Goal: Information Seeking & Learning: Check status

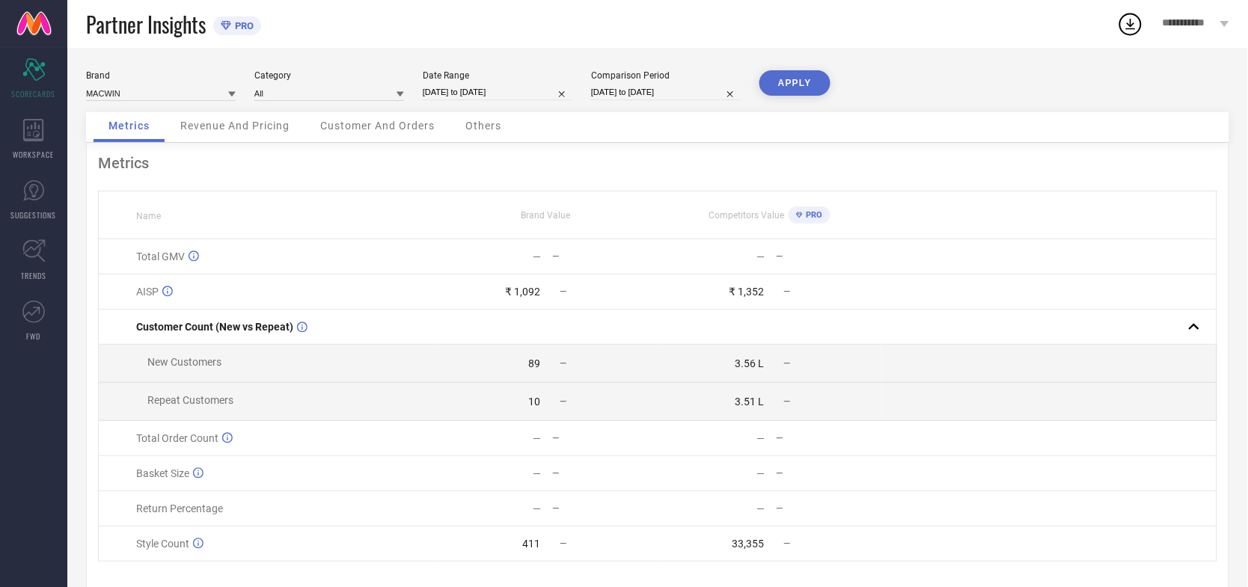
click at [253, 135] on div "Revenue And Pricing" at bounding box center [234, 127] width 139 height 30
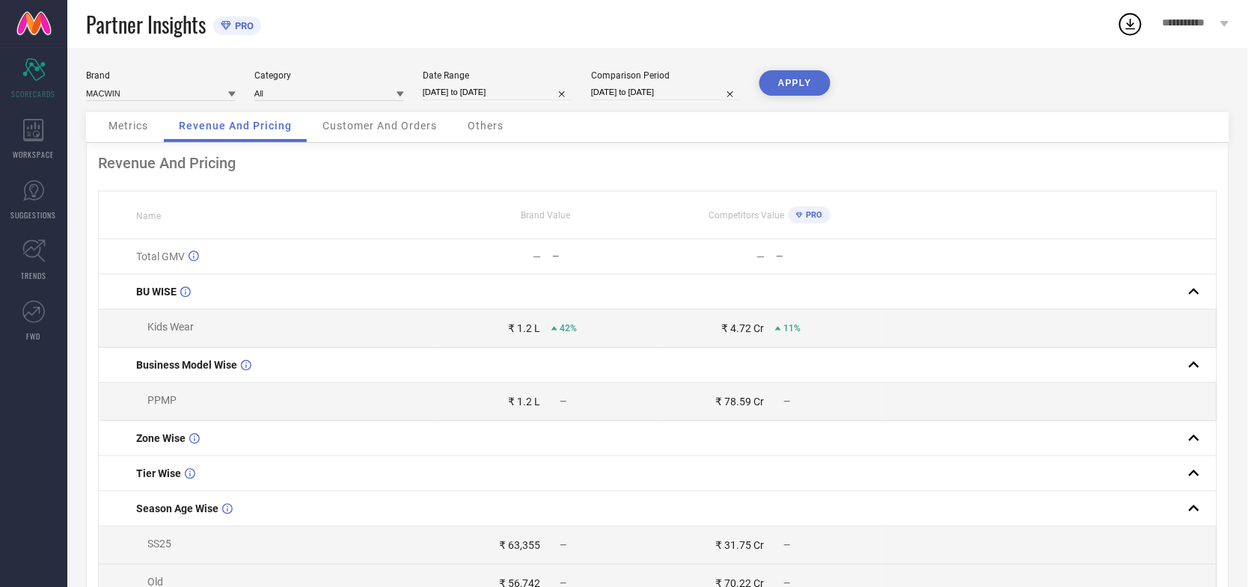
click at [123, 128] on span "Metrics" at bounding box center [128, 126] width 40 height 12
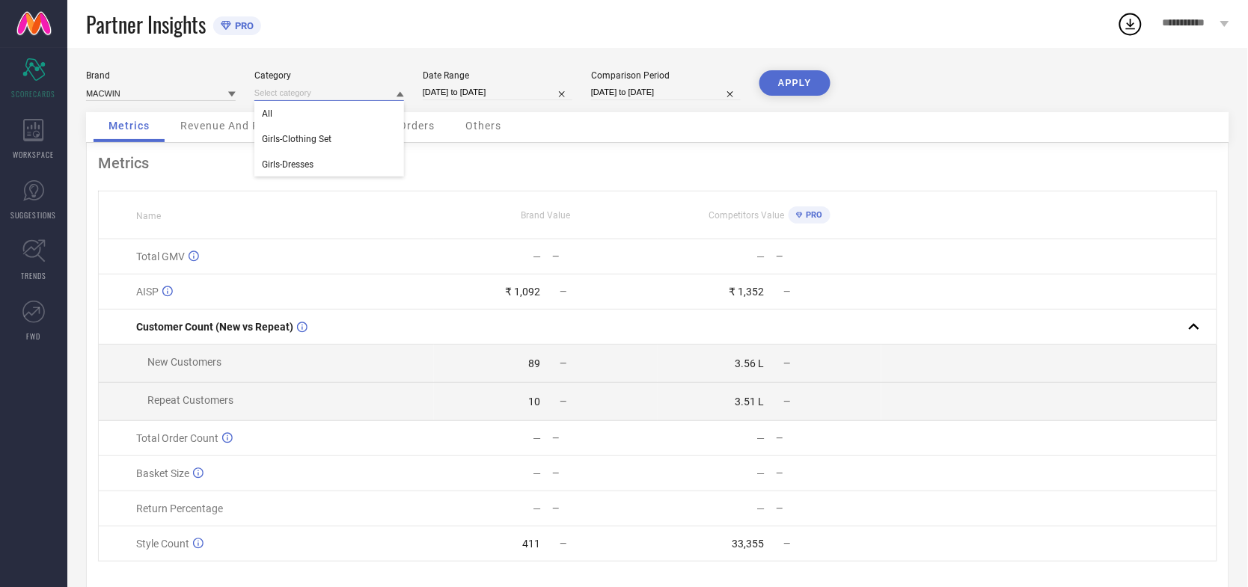
click at [341, 90] on input at bounding box center [329, 93] width 150 height 16
click at [331, 132] on div "Girls-Clothing Set" at bounding box center [329, 138] width 150 height 25
click at [785, 88] on button "APPLY" at bounding box center [794, 82] width 71 height 25
click at [479, 92] on input "[DATE] to [DATE]" at bounding box center [498, 93] width 150 height 16
select select "8"
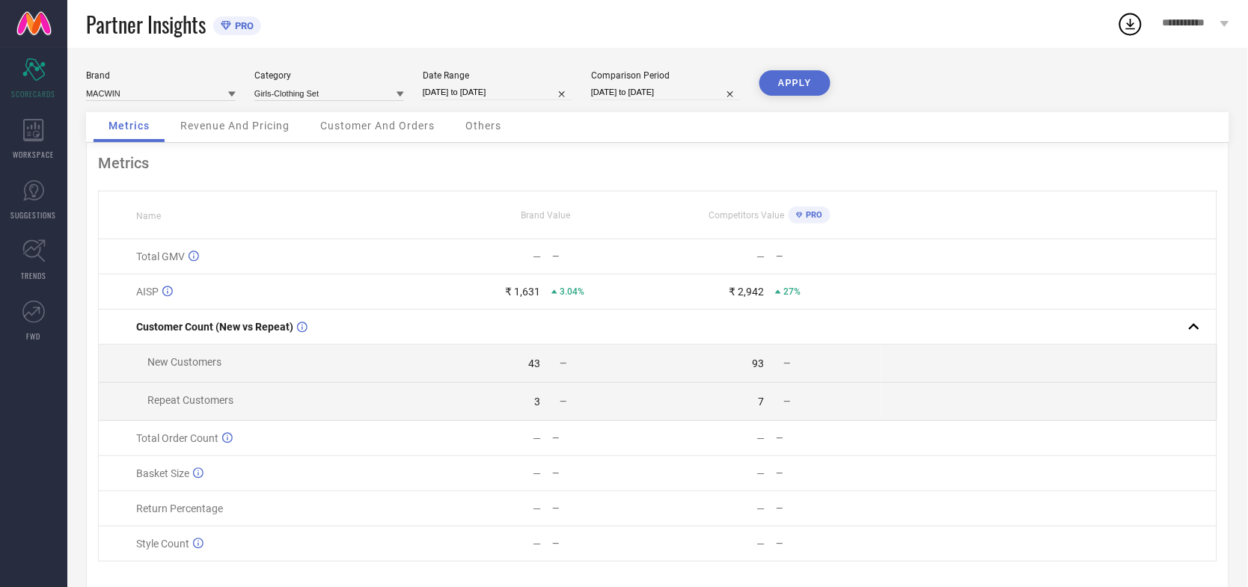
select select "2025"
select select "9"
select select "2025"
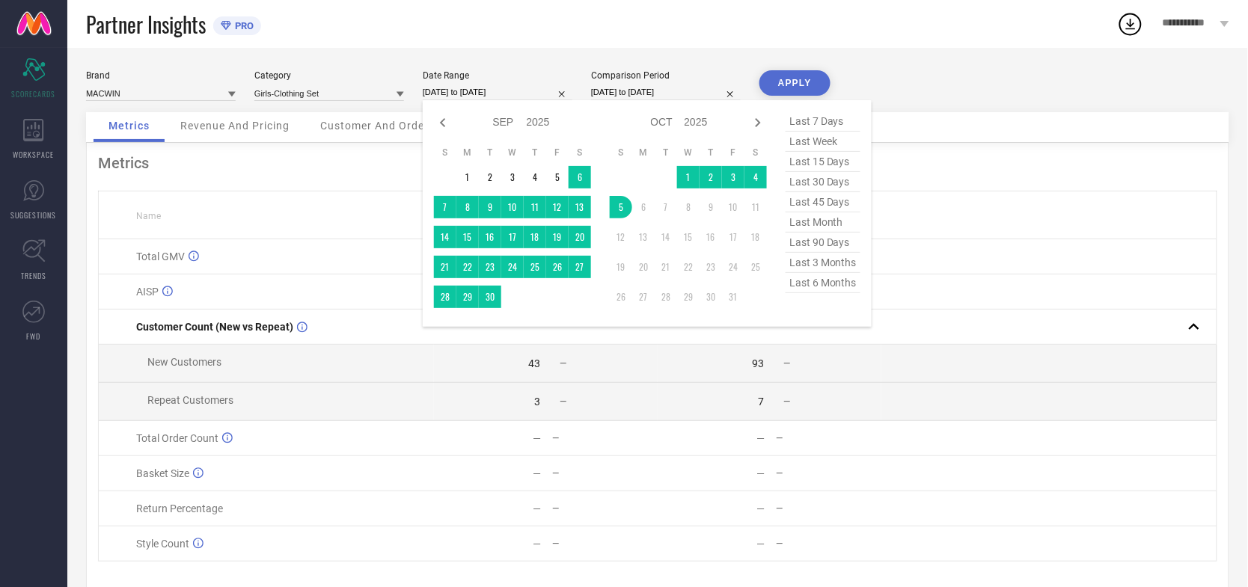
click at [516, 46] on div "Partner Insights PRO" at bounding box center [601, 24] width 1031 height 48
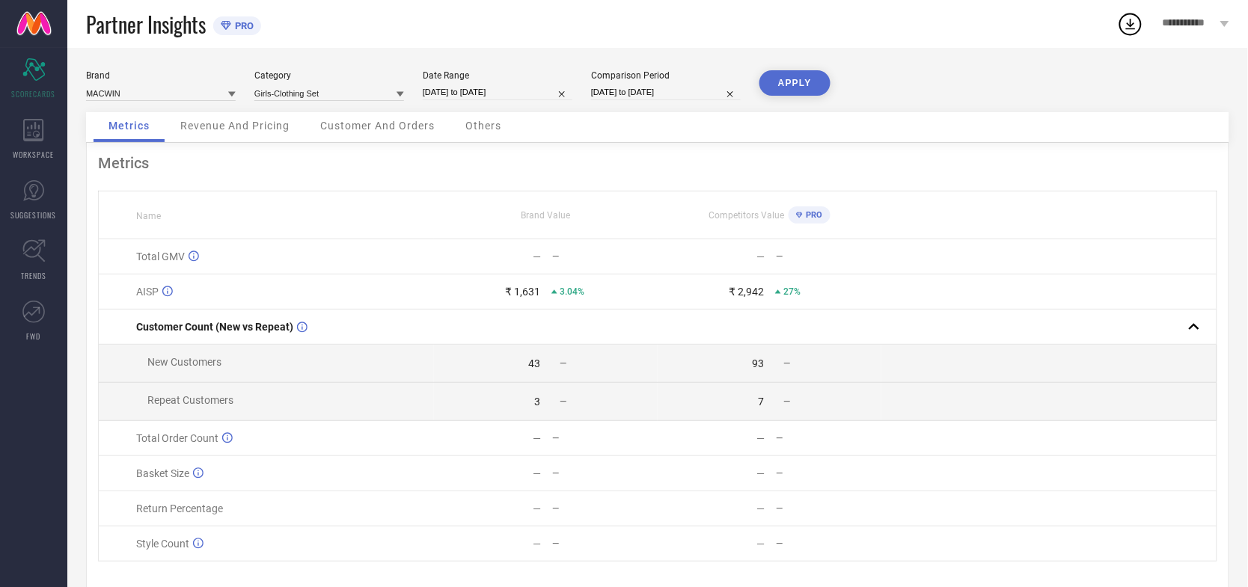
select select "8"
select select "2024"
select select "9"
select select "2024"
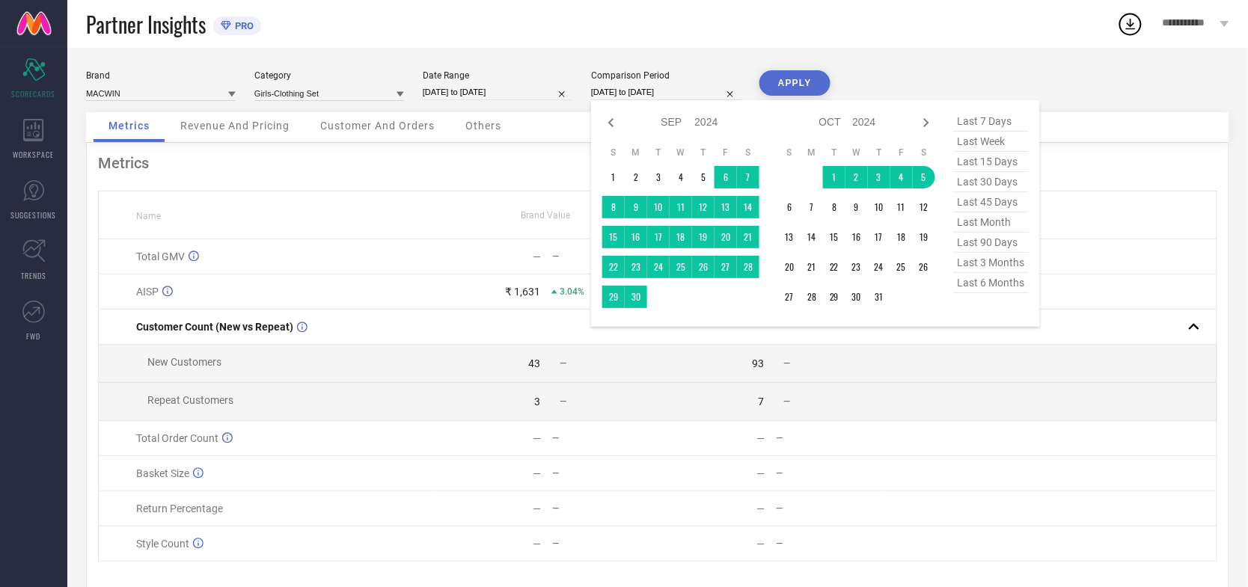
click at [660, 86] on input "[DATE] to [DATE]" at bounding box center [666, 93] width 150 height 16
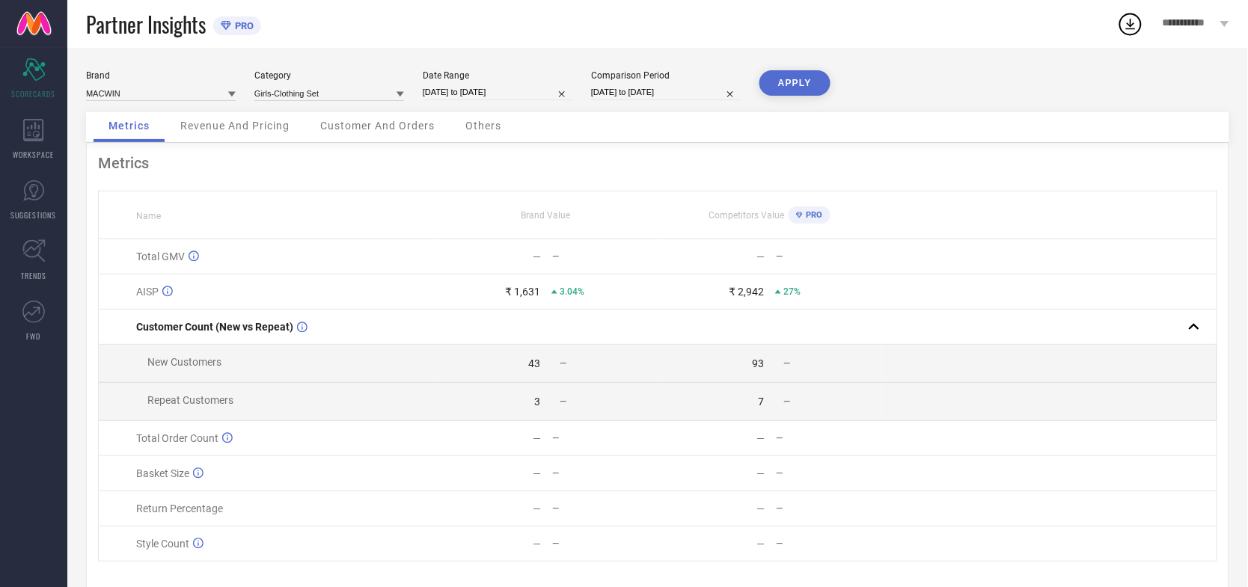
click at [745, 34] on div "Partner Insights PRO" at bounding box center [601, 24] width 1031 height 48
select select "8"
select select "2024"
select select "9"
select select "2024"
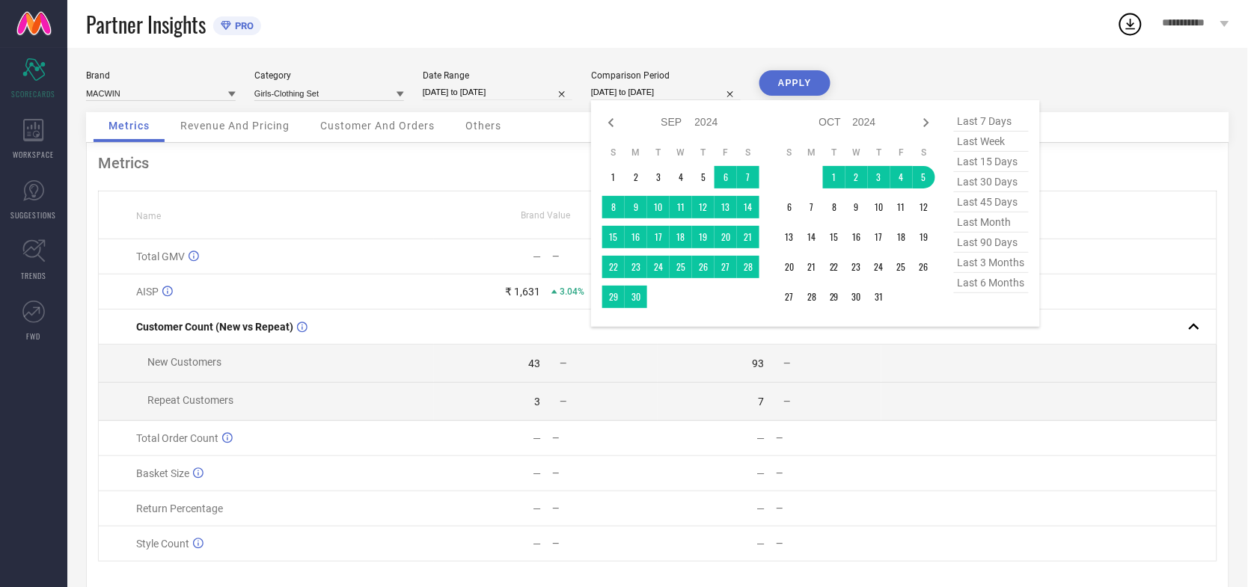
click at [622, 91] on input "[DATE] to [DATE]" at bounding box center [666, 93] width 150 height 16
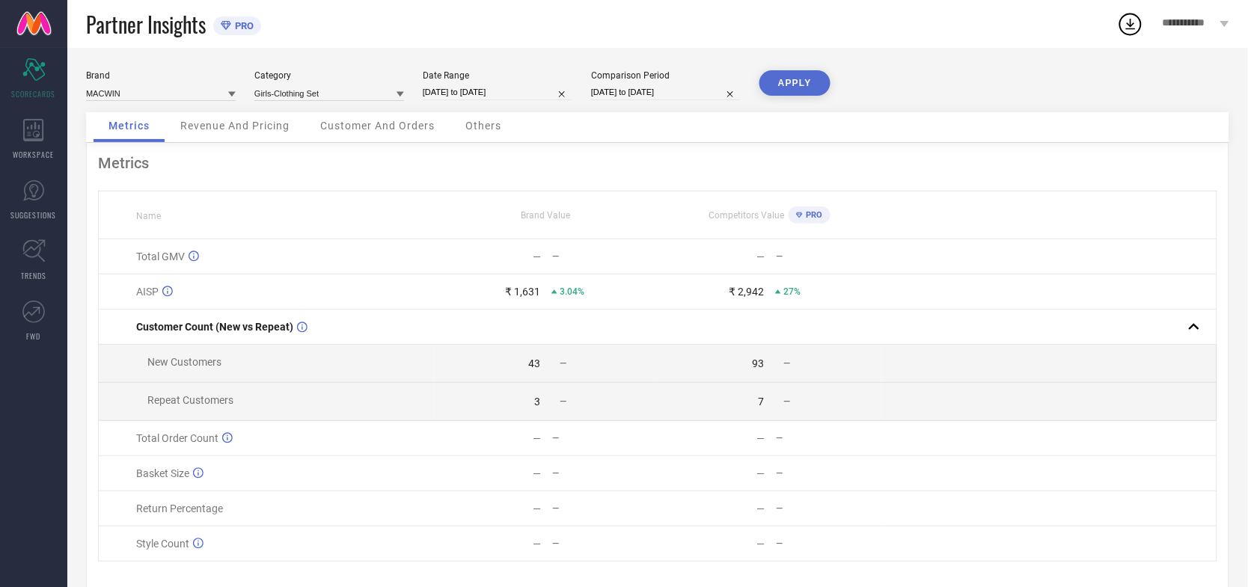
click at [966, 79] on div "Brand MACWIN Category Girls-Clothing Set Date Range [DATE] to [DATE] Comparison…" at bounding box center [657, 91] width 1143 height 42
click at [331, 91] on input at bounding box center [329, 93] width 150 height 16
click at [301, 154] on div "Girls-Dresses" at bounding box center [329, 164] width 150 height 25
click at [817, 84] on button "APPLY" at bounding box center [794, 82] width 71 height 25
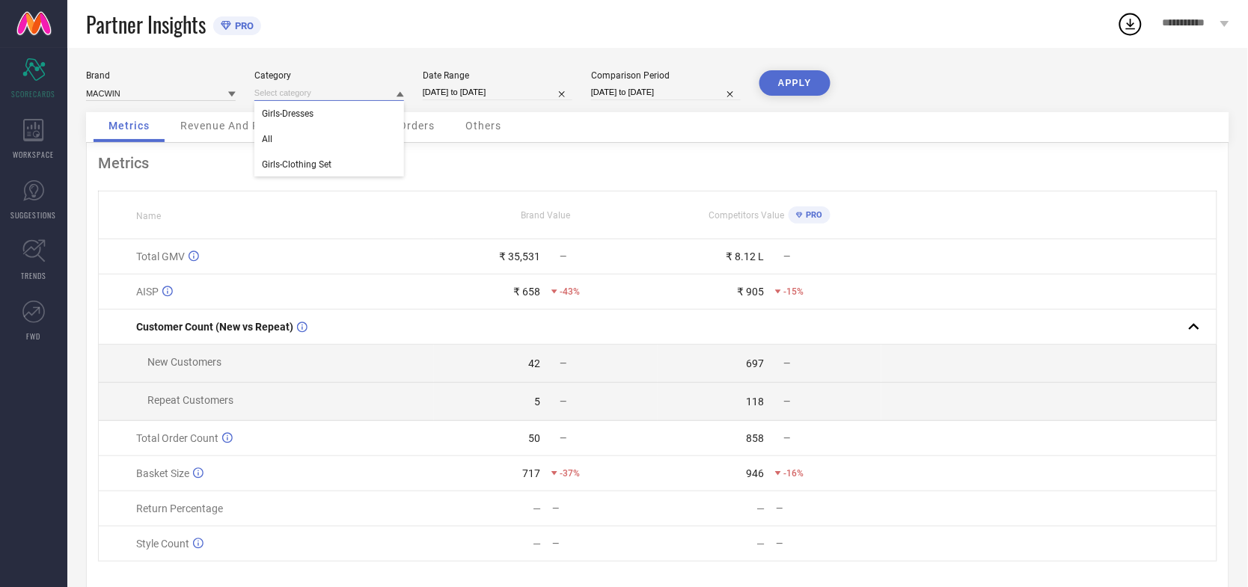
click at [342, 90] on input at bounding box center [329, 93] width 150 height 16
click at [354, 86] on input at bounding box center [329, 93] width 150 height 16
click at [354, 156] on div "Girls-Clothing Set" at bounding box center [329, 164] width 150 height 25
click at [774, 80] on button "APPLY" at bounding box center [794, 82] width 71 height 25
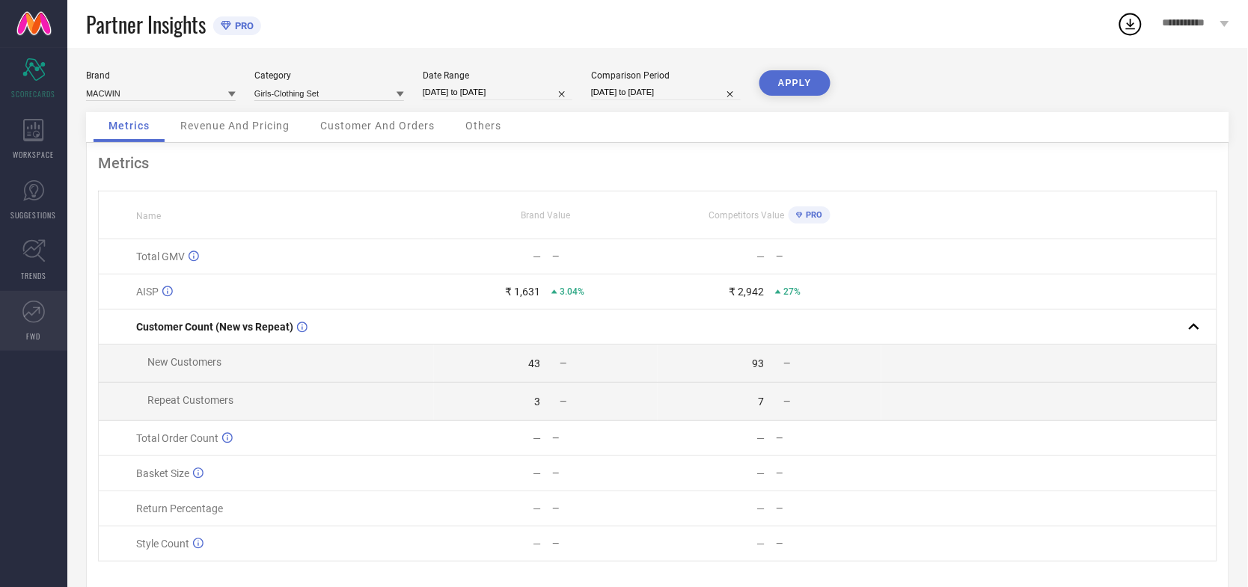
click at [12, 309] on link "FWD" at bounding box center [33, 321] width 67 height 60
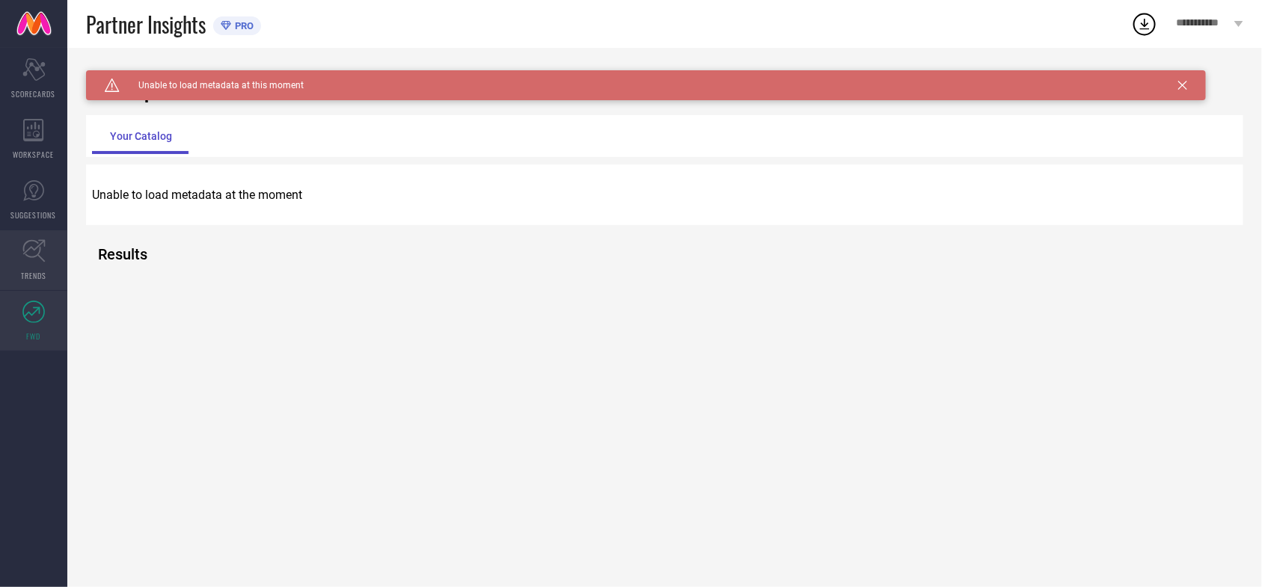
click at [36, 258] on icon at bounding box center [33, 250] width 23 height 23
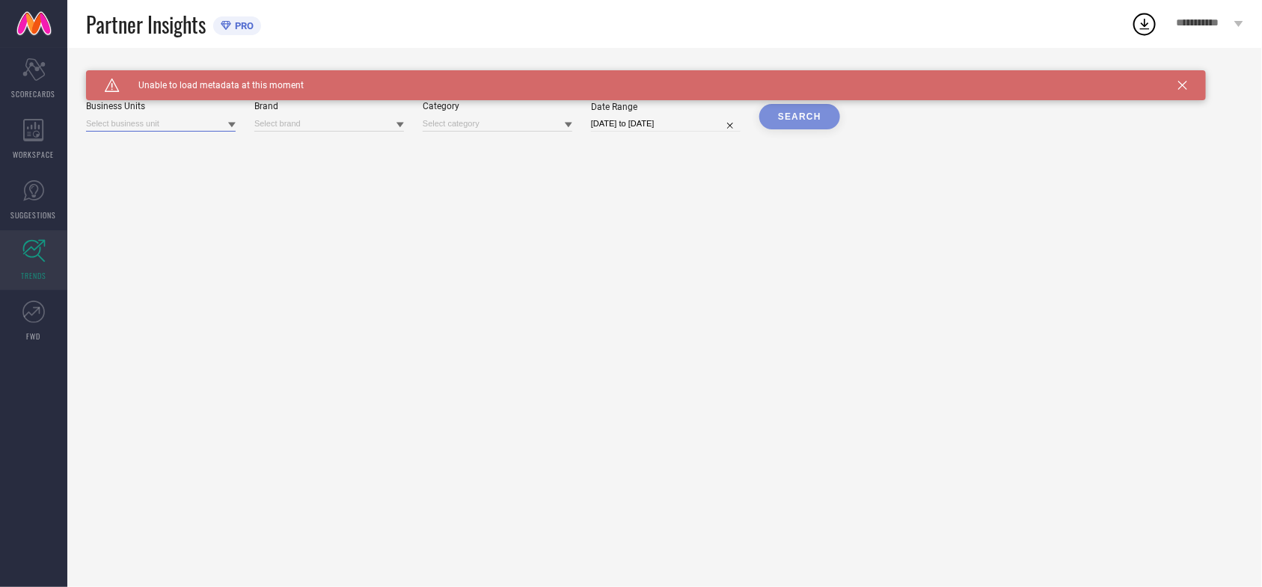
click at [180, 123] on input at bounding box center [161, 124] width 150 height 16
click at [42, 204] on link "SUGGESTIONS" at bounding box center [33, 200] width 67 height 60
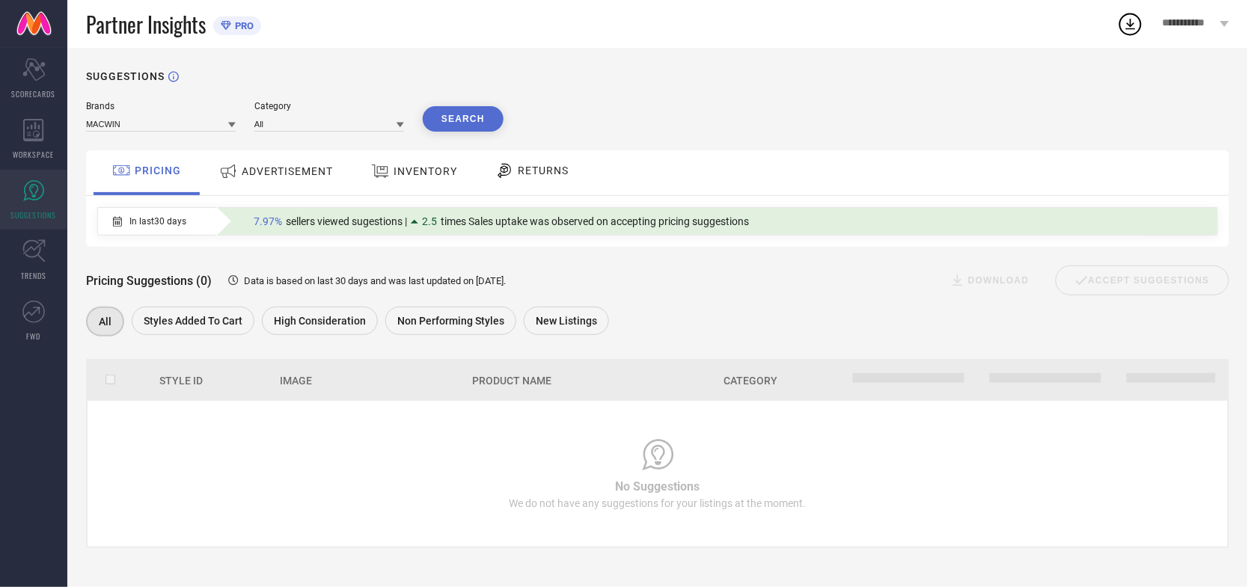
click at [273, 182] on div "ADVERTISEMENT" at bounding box center [275, 171] width 121 height 27
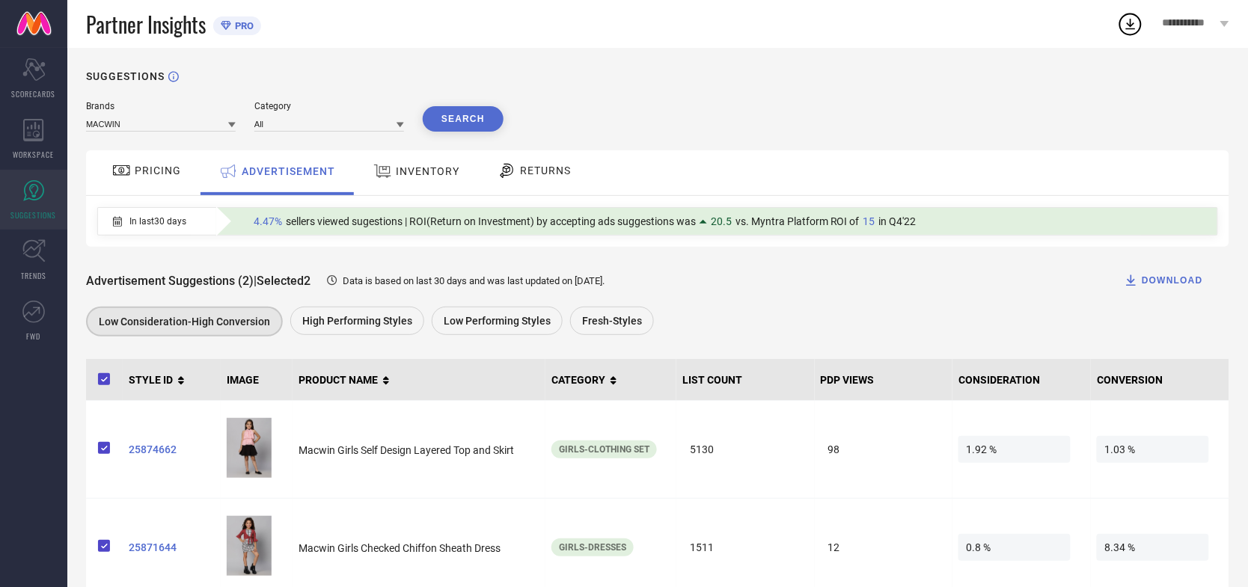
click at [414, 166] on span "INVENTORY" at bounding box center [428, 171] width 64 height 12
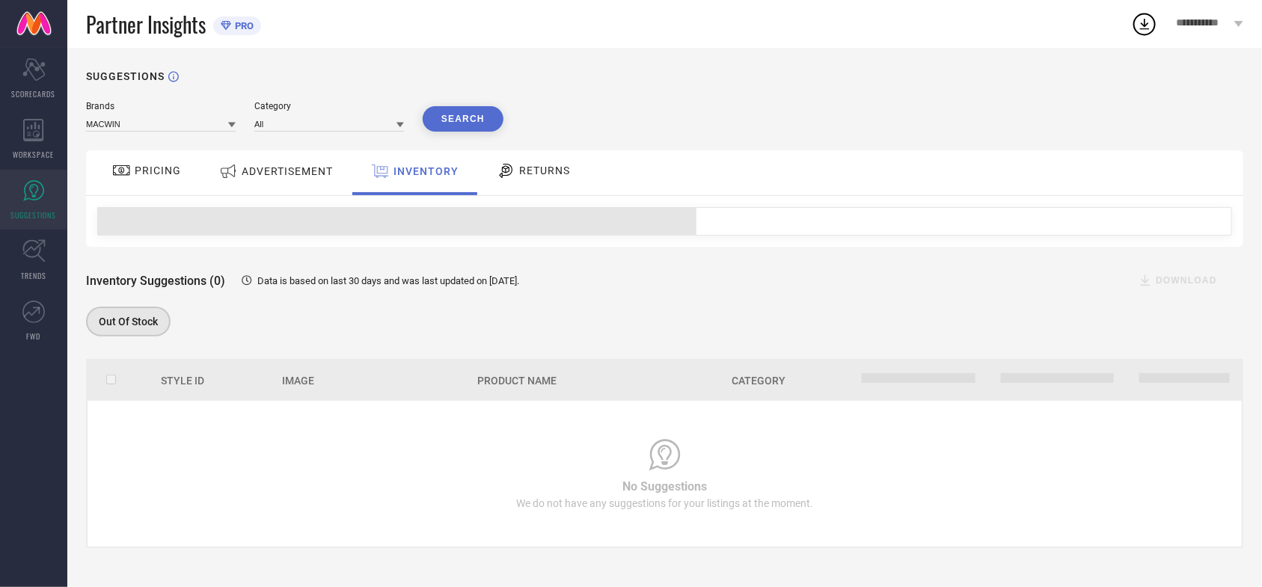
click at [522, 174] on span "RETURNS" at bounding box center [544, 171] width 51 height 12
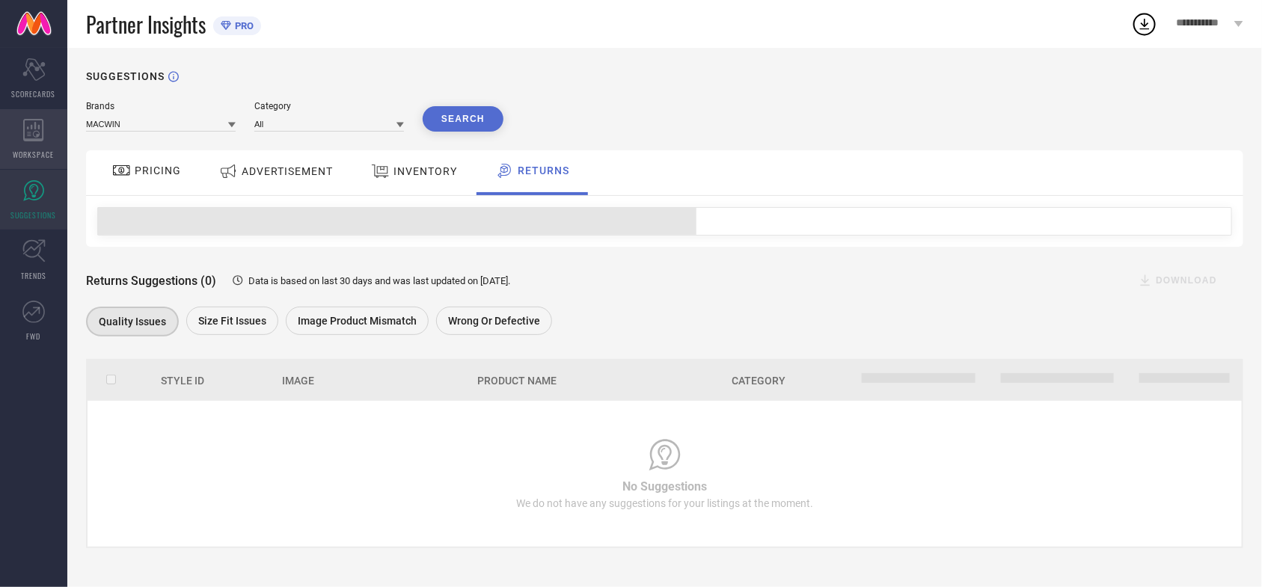
click at [34, 135] on icon at bounding box center [33, 130] width 20 height 22
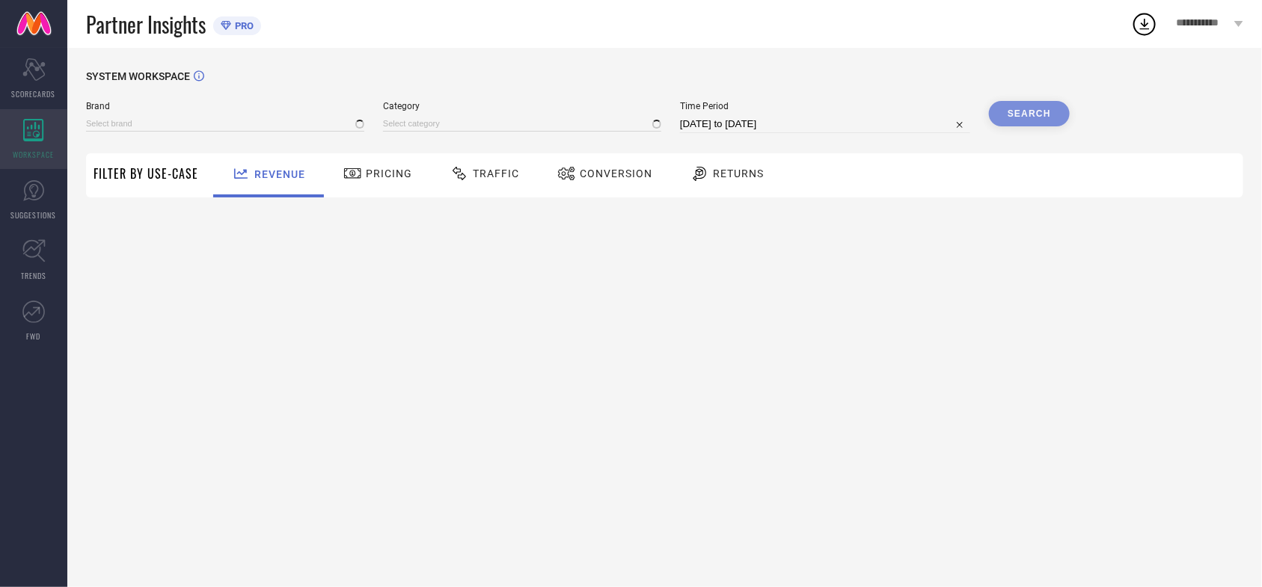
type input "MACWIN"
type input "All"
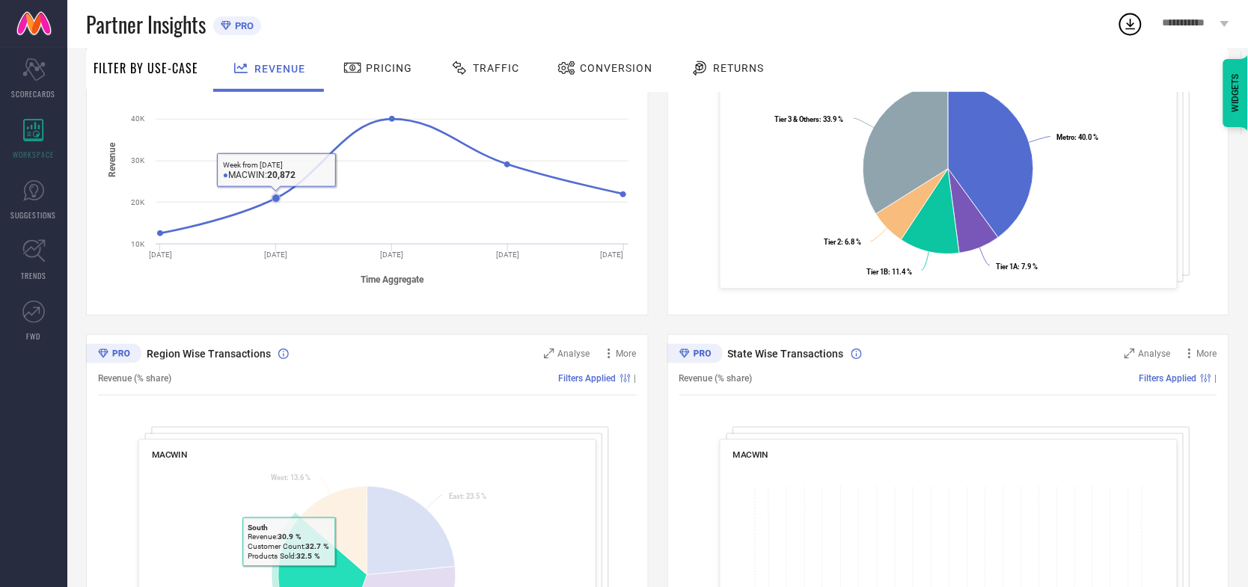
scroll to position [460, 0]
